Goal: Information Seeking & Learning: Learn about a topic

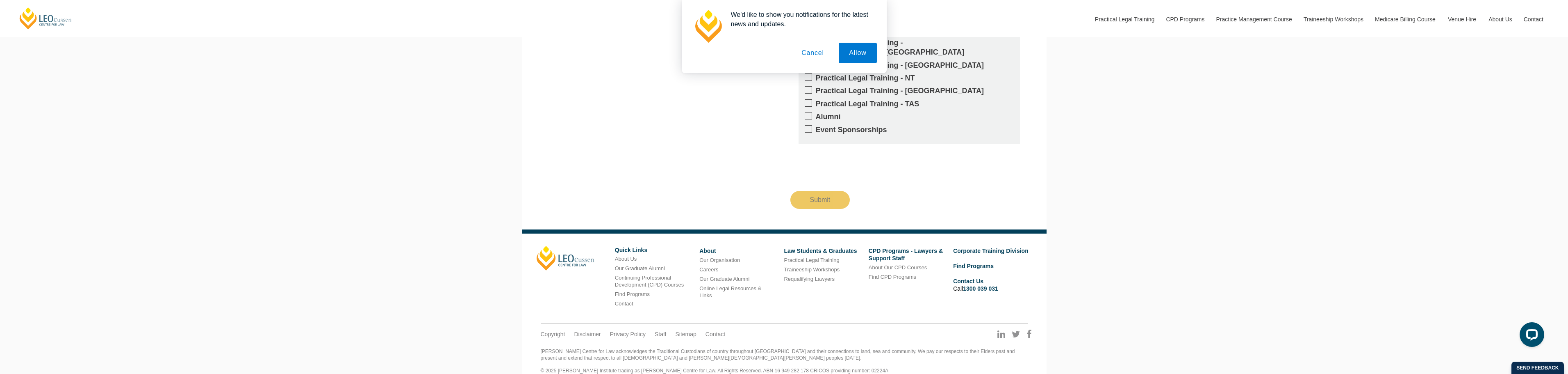
scroll to position [2275, 0]
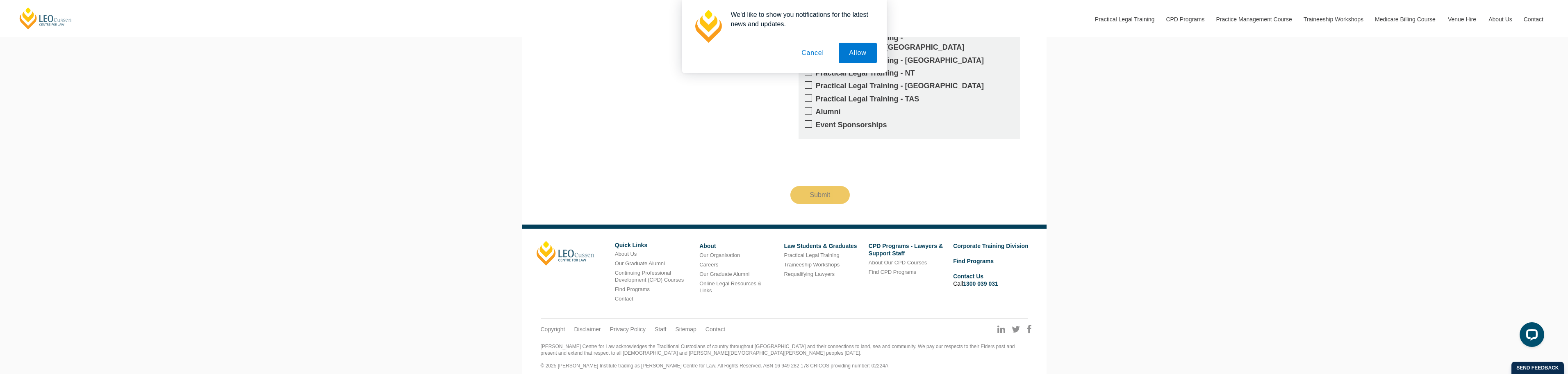
drag, startPoint x: 600, startPoint y: 169, endPoint x: 599, endPoint y: 197, distance: 28.0
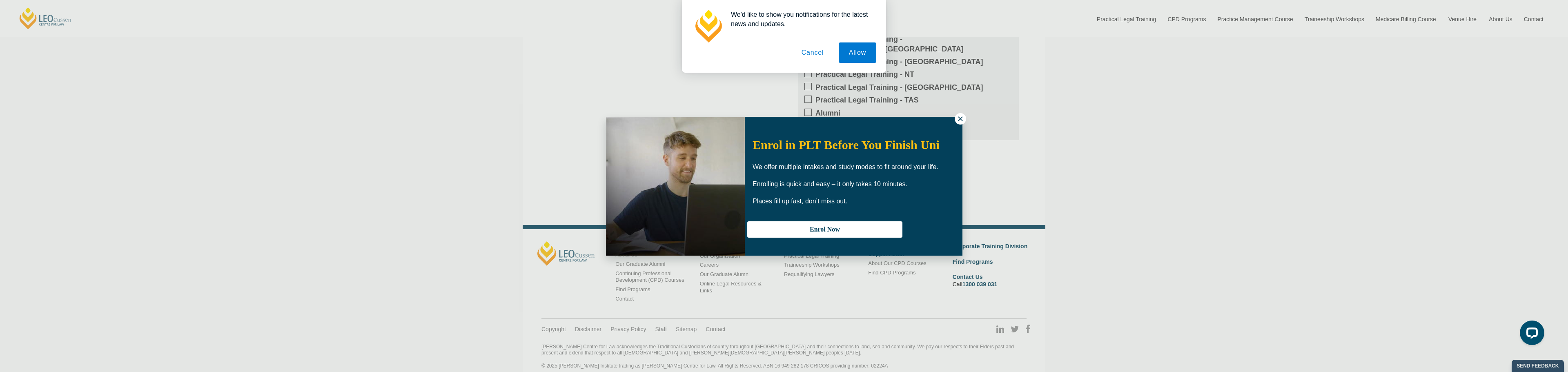
click at [963, 119] on icon at bounding box center [960, 119] width 7 height 7
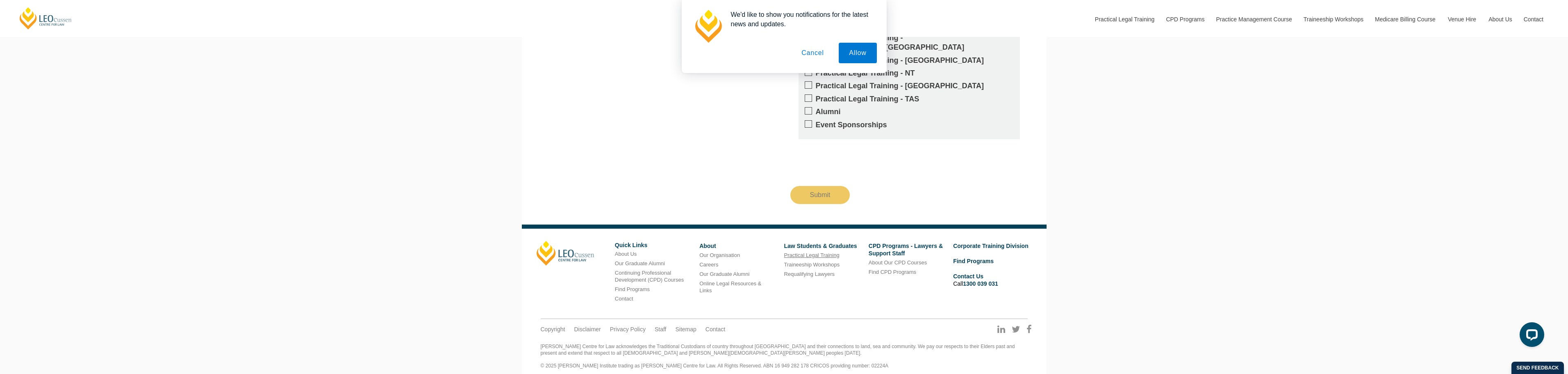
click at [794, 252] on link "Practical Legal Training" at bounding box center [811, 255] width 56 height 7
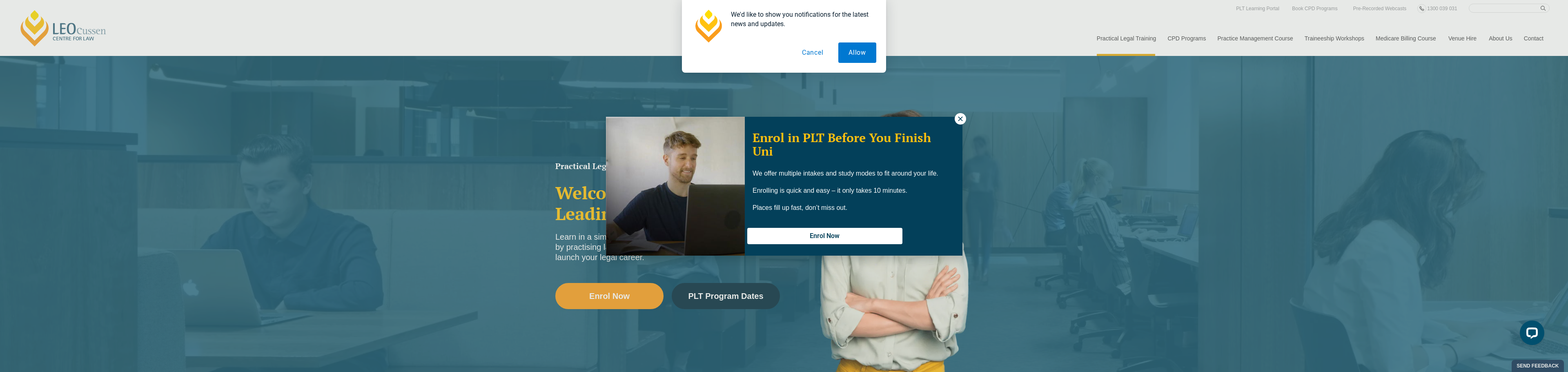
click at [960, 119] on icon at bounding box center [960, 119] width 4 height 4
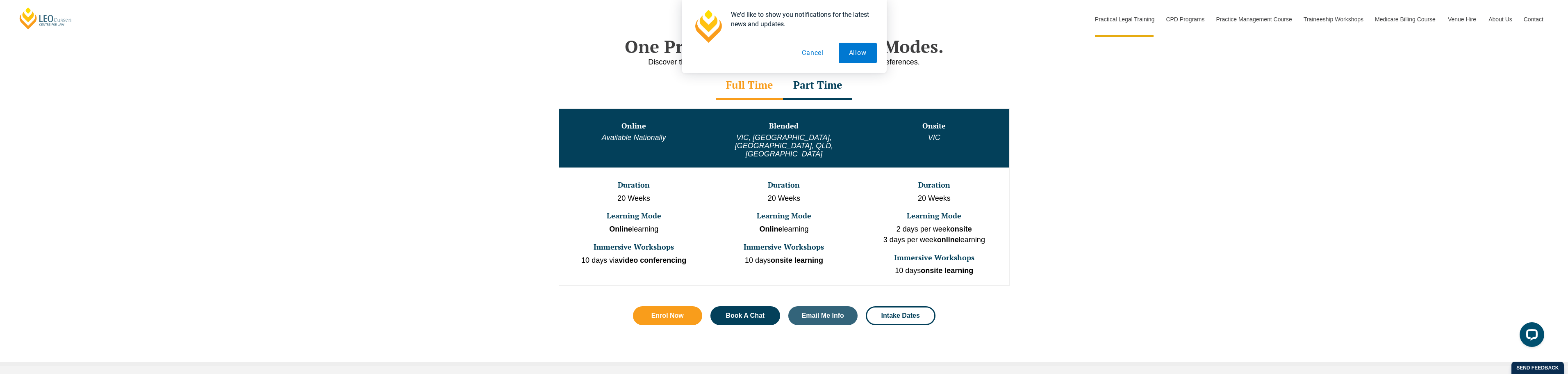
scroll to position [410, 0]
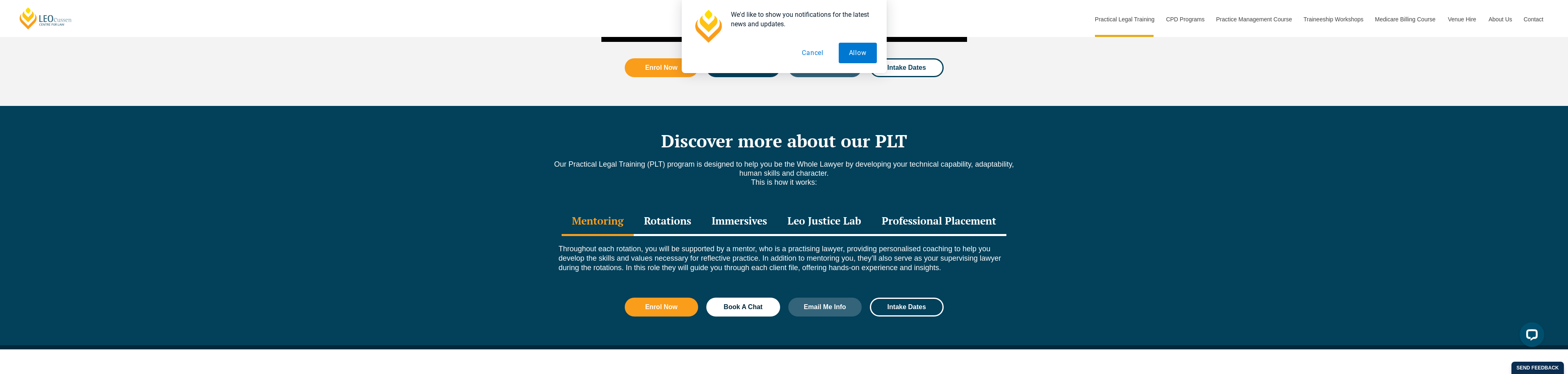
drag, startPoint x: 534, startPoint y: 224, endPoint x: 532, endPoint y: 252, distance: 28.1
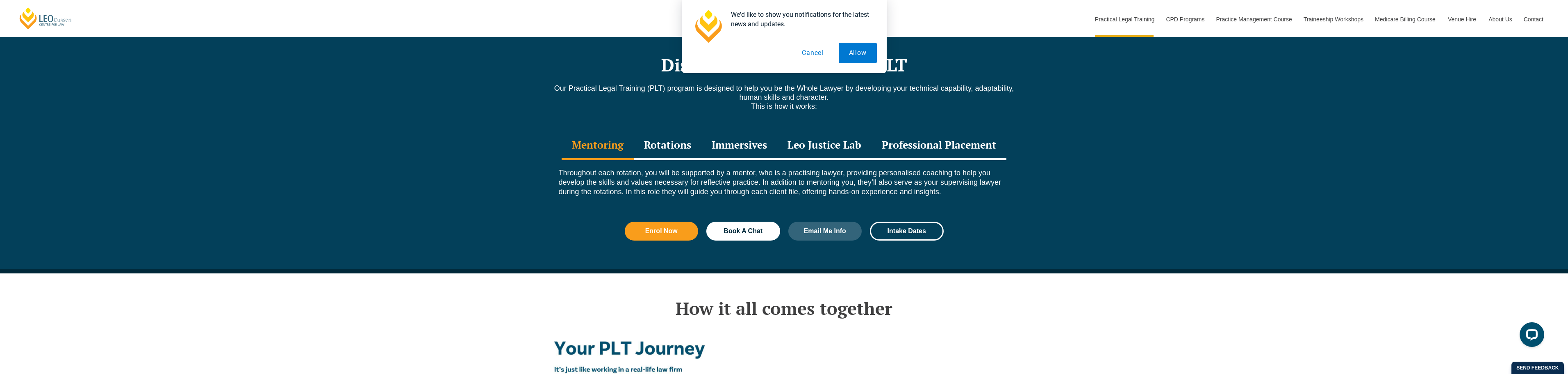
scroll to position [1115, 0]
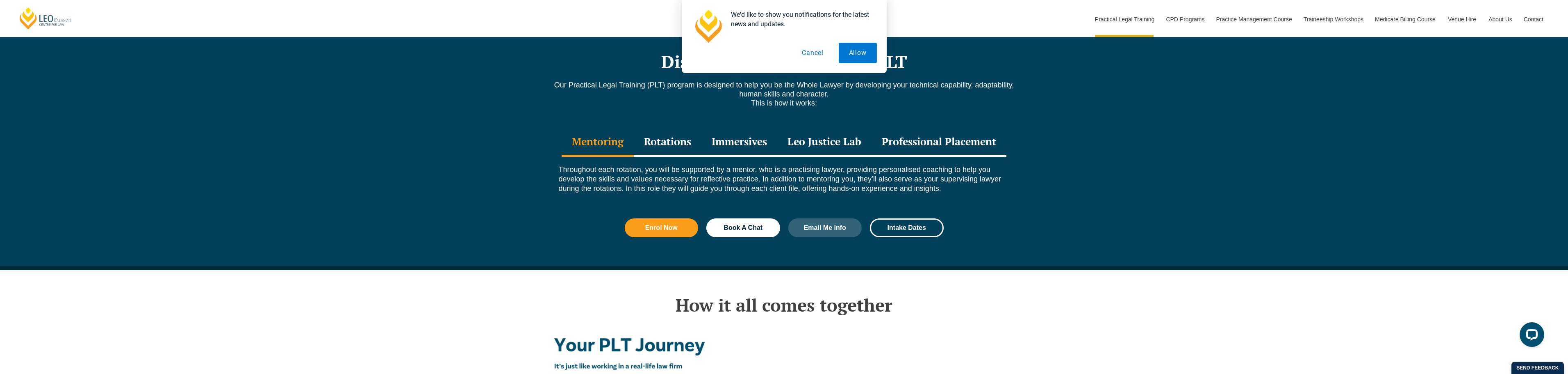
click at [948, 128] on div "Professional Placement" at bounding box center [939, 143] width 135 height 29
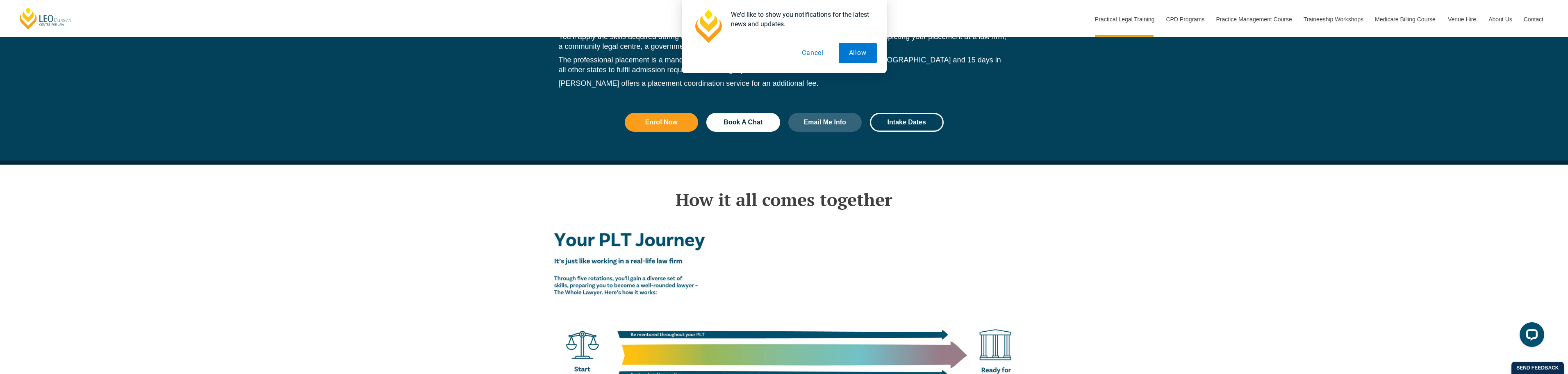
scroll to position [1309, 0]
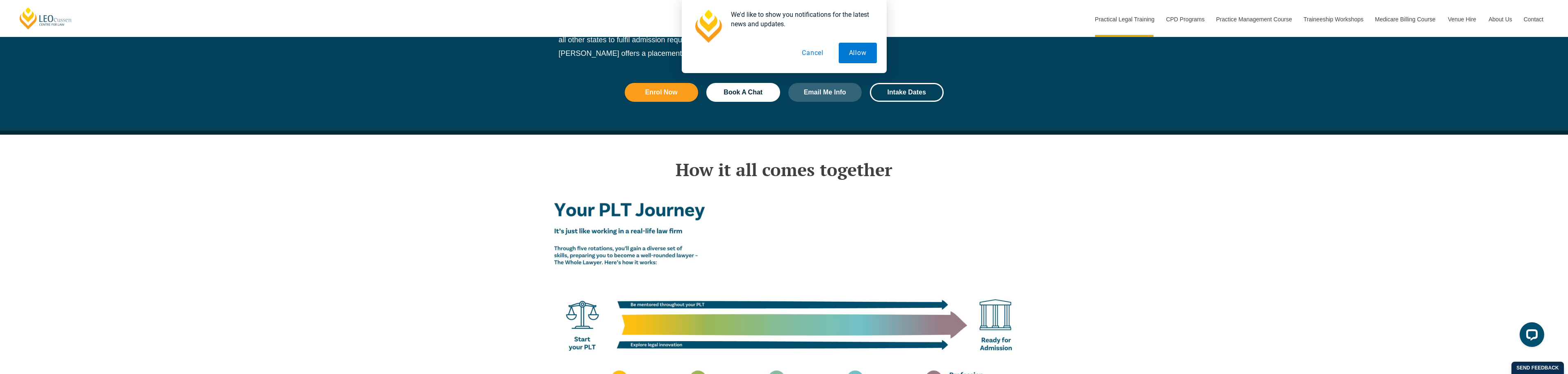
drag, startPoint x: 499, startPoint y: 204, endPoint x: 497, endPoint y: 256, distance: 52.0
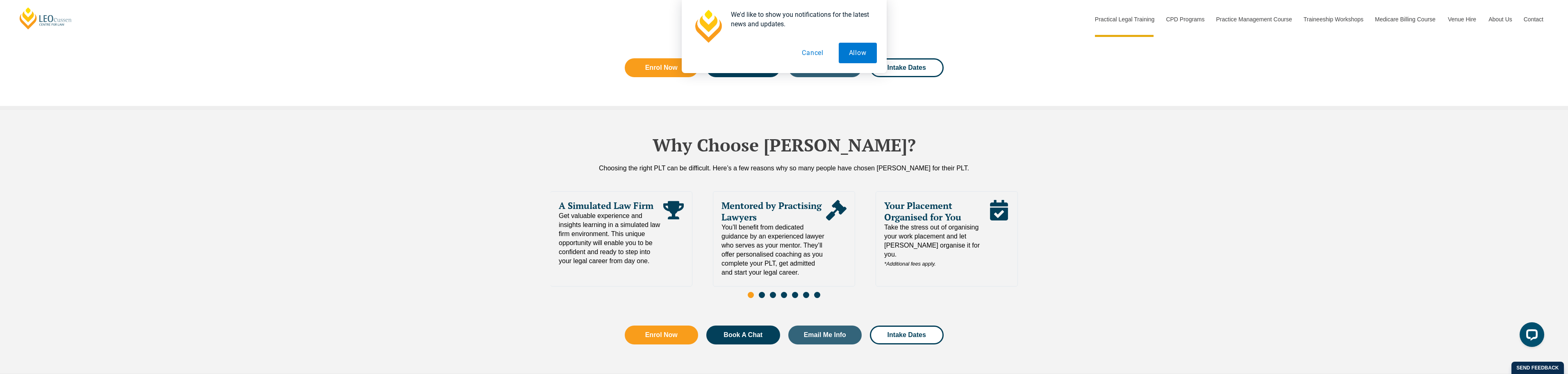
scroll to position [1760, 0]
